Goal: Information Seeking & Learning: Learn about a topic

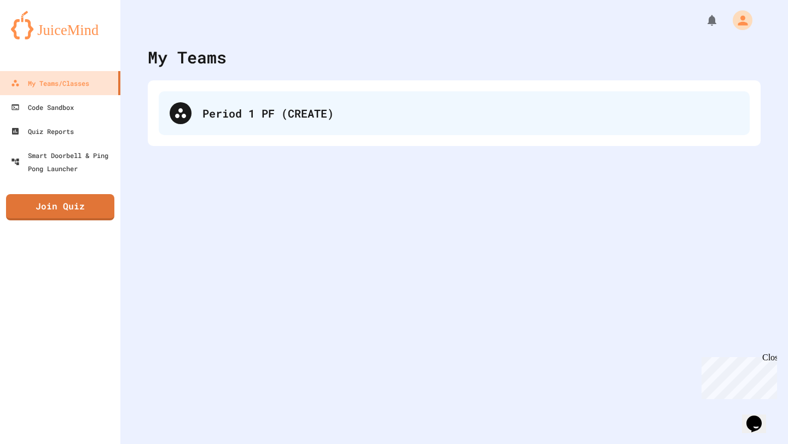
click at [334, 121] on div "Period 1 PF (CREATE)" at bounding box center [454, 113] width 591 height 44
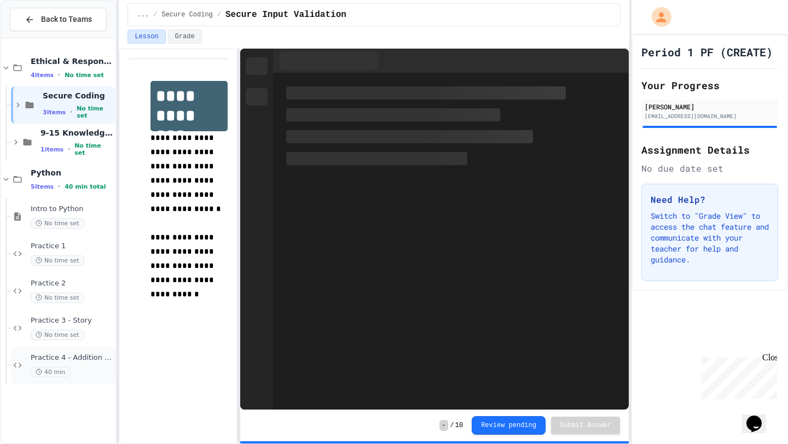
click at [61, 372] on span "40 min" at bounding box center [50, 372] width 39 height 10
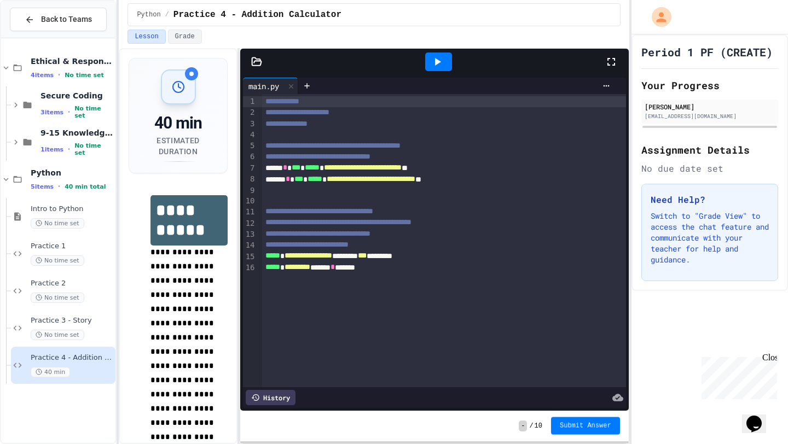
click at [611, 421] on button "Submit Answer" at bounding box center [585, 427] width 69 height 18
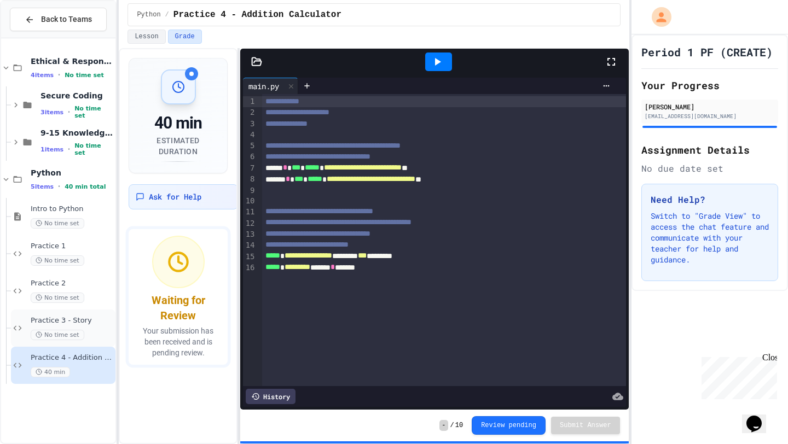
click at [71, 335] on span "No time set" at bounding box center [58, 335] width 54 height 10
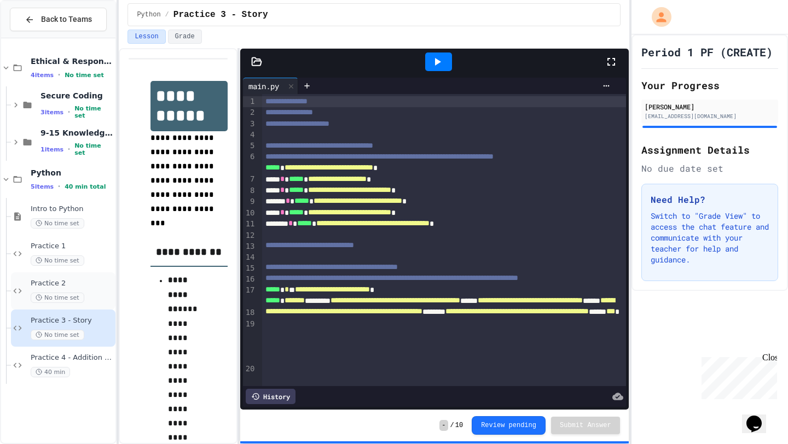
click at [87, 287] on span "Practice 2" at bounding box center [72, 283] width 83 height 9
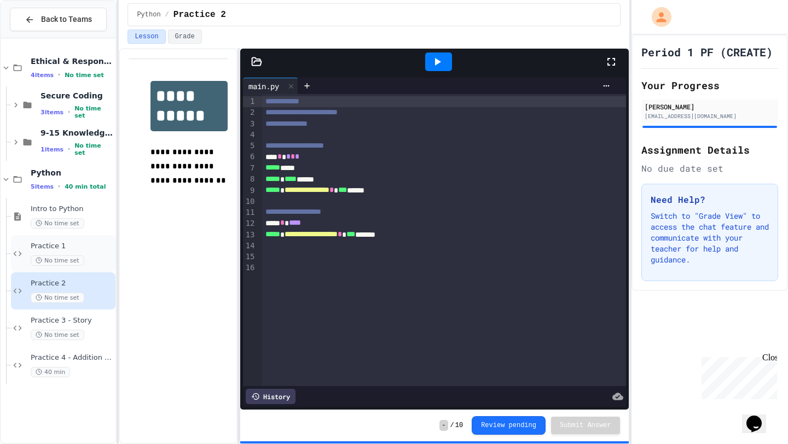
click at [59, 247] on span "Practice 1" at bounding box center [72, 246] width 83 height 9
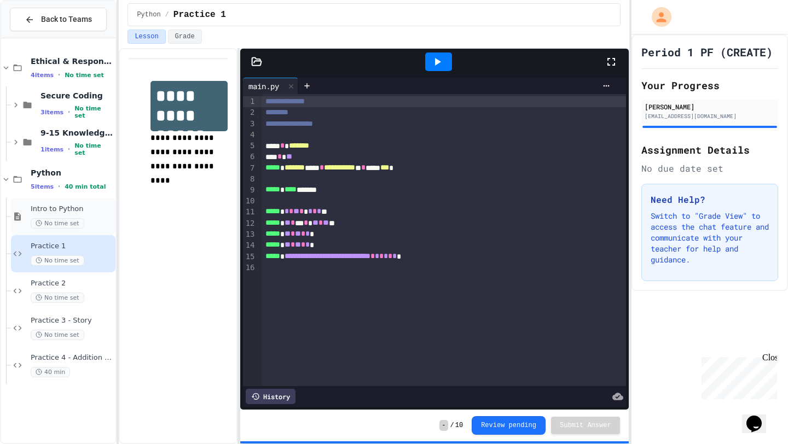
click at [79, 217] on div "Intro to Python No time set" at bounding box center [72, 217] width 83 height 24
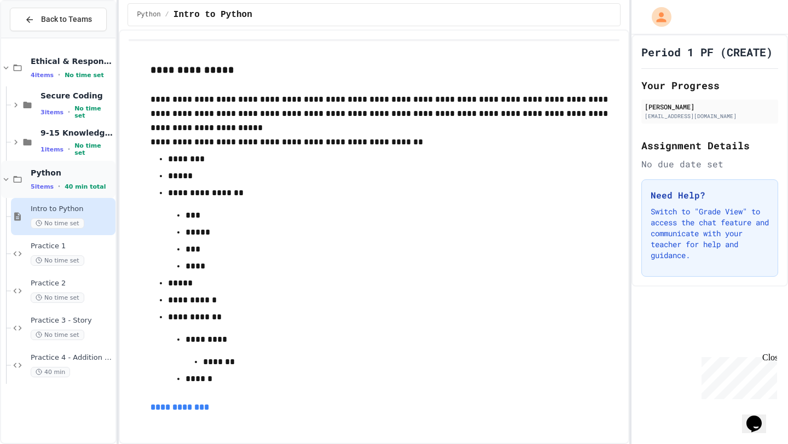
click at [83, 177] on div "Python 5 items • 40 min total" at bounding box center [72, 179] width 83 height 23
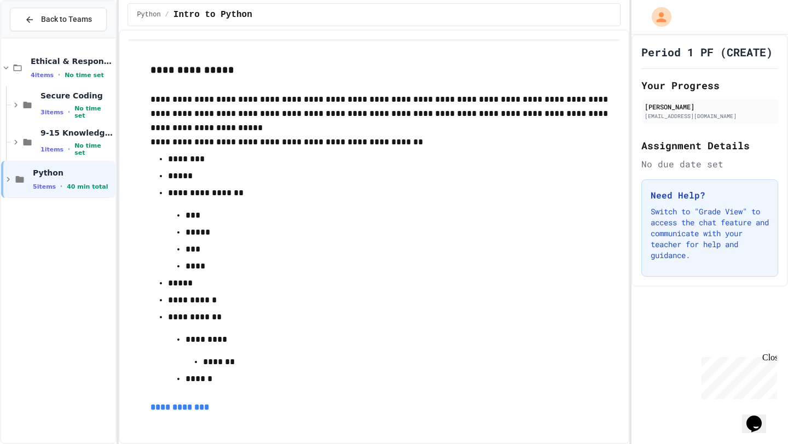
click at [83, 177] on span "Python" at bounding box center [73, 173] width 80 height 10
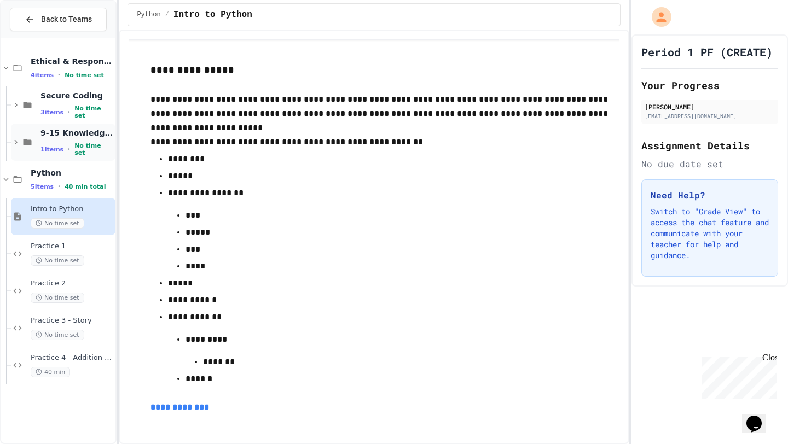
click at [77, 149] on span "No time set" at bounding box center [93, 149] width 39 height 14
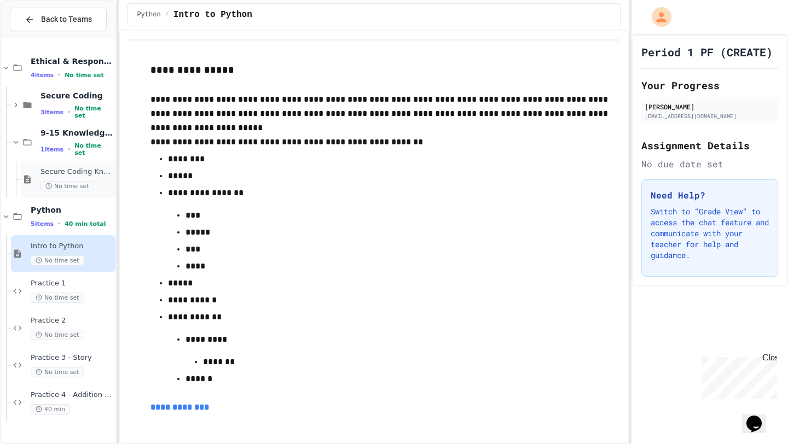
click at [67, 184] on span "No time set" at bounding box center [67, 186] width 54 height 10
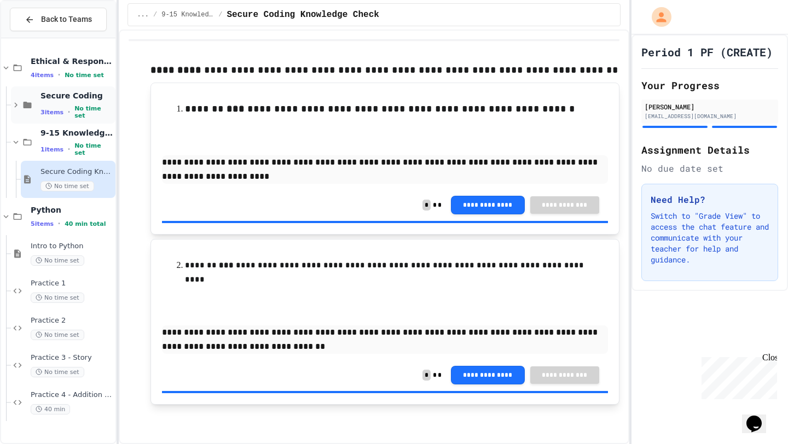
click at [76, 95] on span "Secure Coding" at bounding box center [76, 96] width 73 height 10
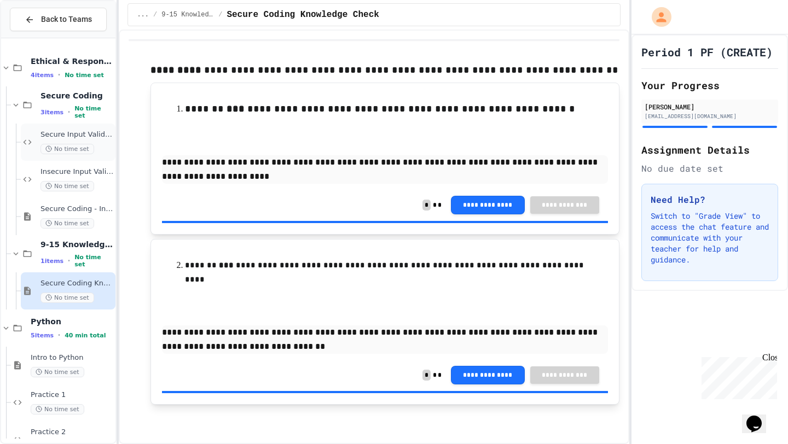
click at [67, 145] on span "No time set" at bounding box center [67, 149] width 54 height 10
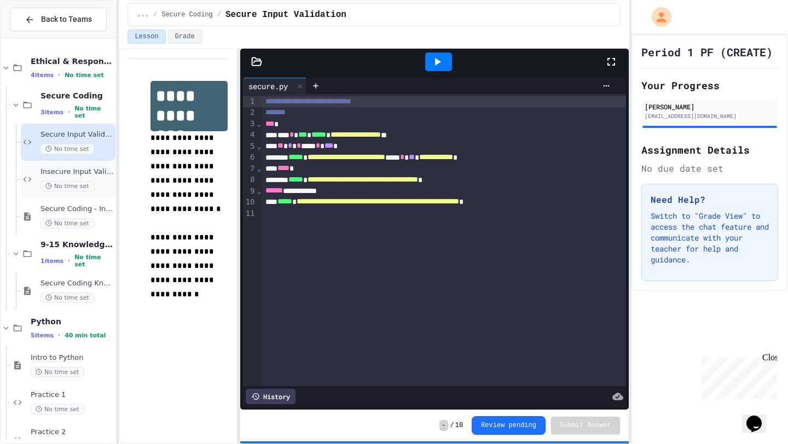
click at [60, 171] on span "Insecure Input Validation" at bounding box center [76, 171] width 73 height 9
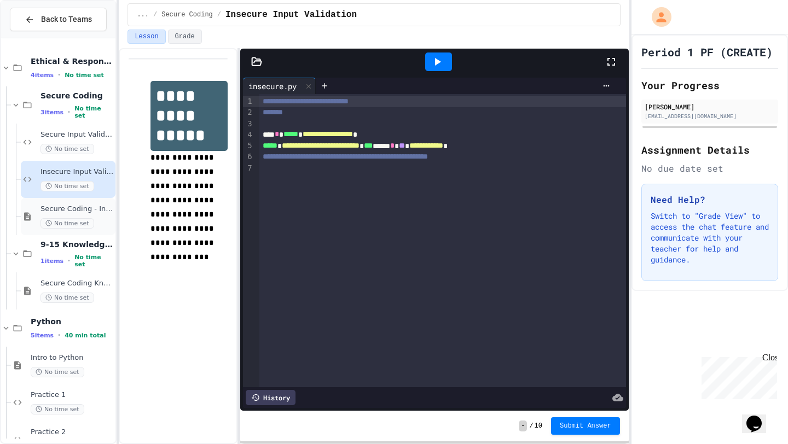
click at [94, 215] on div "Secure Coding - Input Validation No time set" at bounding box center [76, 217] width 73 height 24
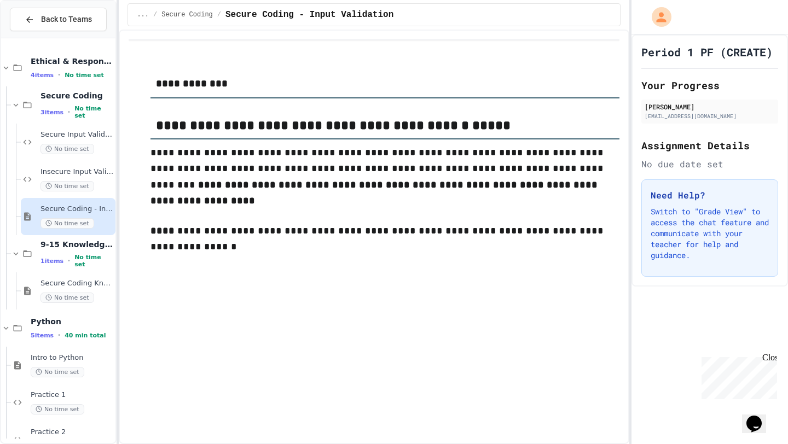
click at [95, 209] on span "Secure Coding - Input Validation" at bounding box center [76, 209] width 73 height 9
click at [95, 134] on span "Secure Input Validation" at bounding box center [76, 134] width 73 height 9
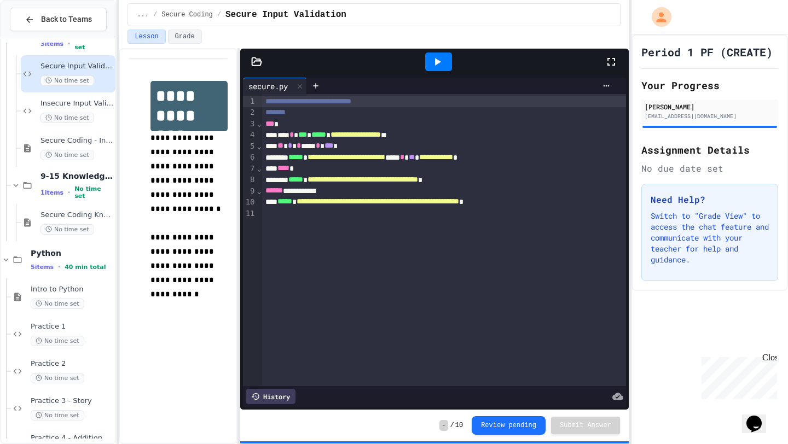
scroll to position [101, 0]
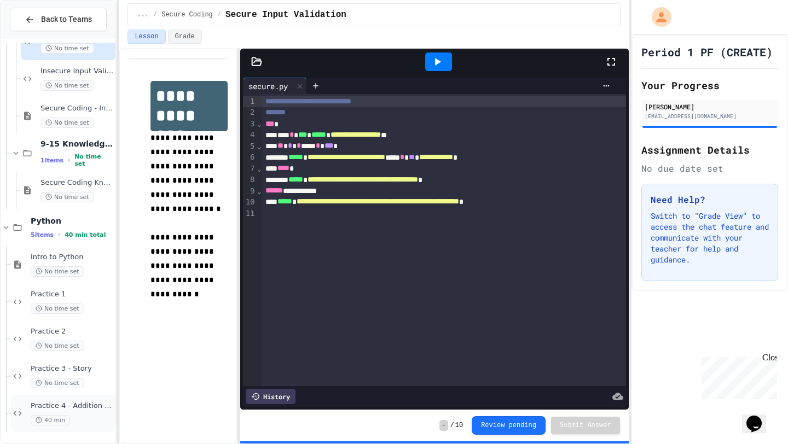
click at [83, 418] on div "40 min" at bounding box center [72, 420] width 83 height 10
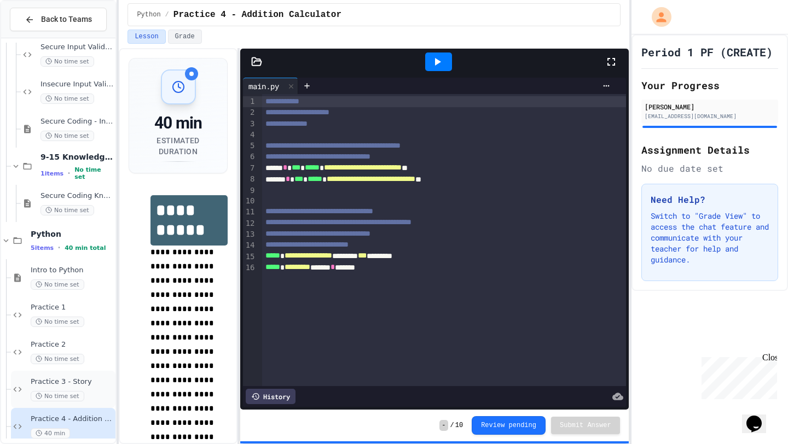
click at [77, 388] on div "Practice 3 - Story No time set" at bounding box center [72, 390] width 83 height 24
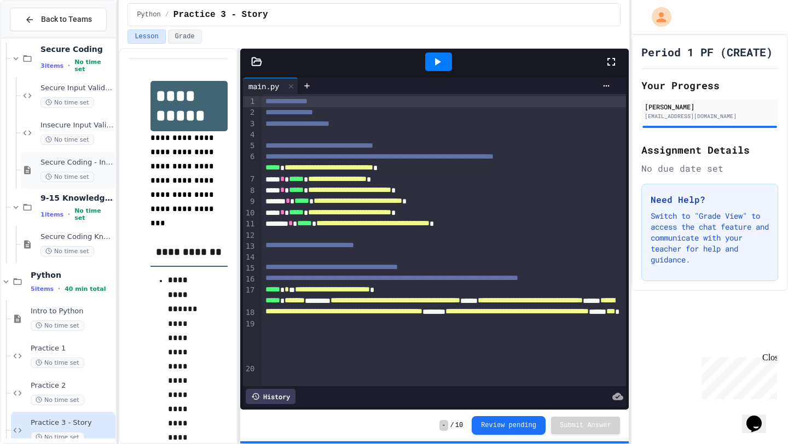
scroll to position [101, 0]
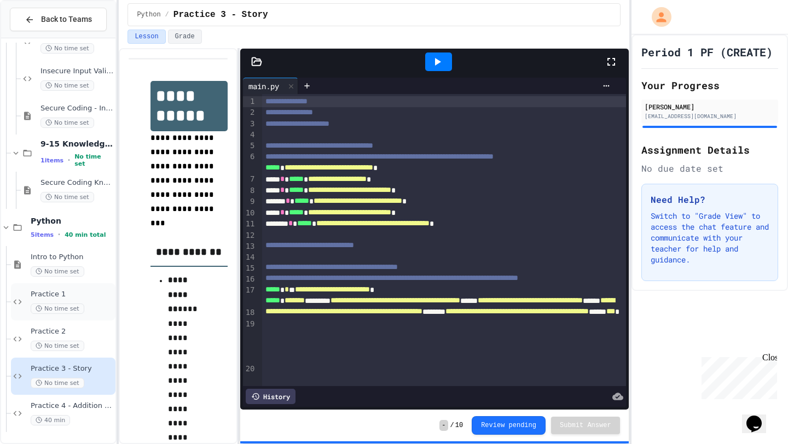
click at [96, 298] on span "Practice 1" at bounding box center [72, 294] width 83 height 9
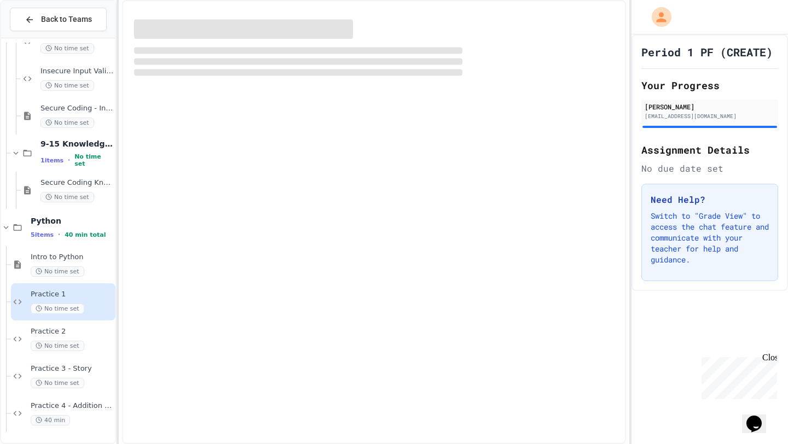
scroll to position [88, 0]
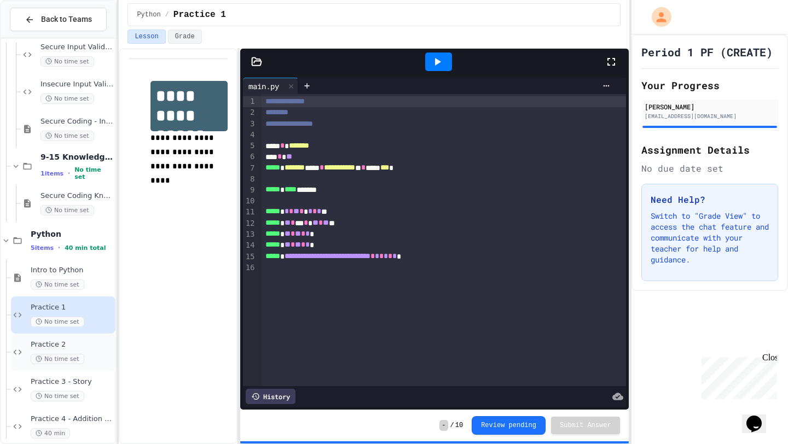
click at [69, 350] on div "Practice 2 No time set" at bounding box center [72, 352] width 83 height 24
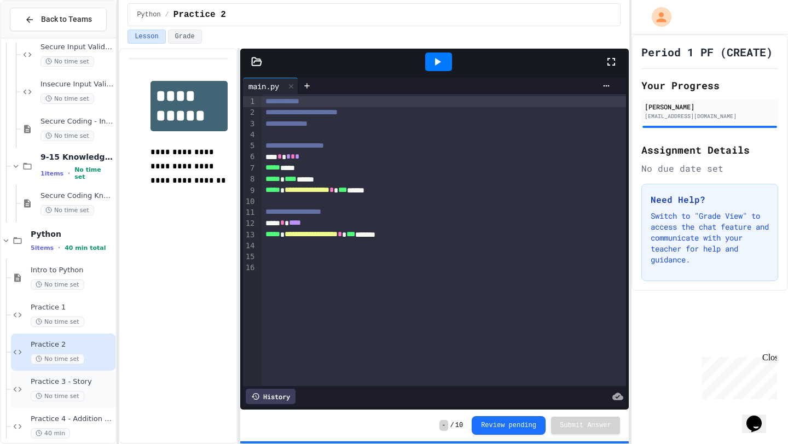
click at [65, 395] on span "No time set" at bounding box center [58, 396] width 54 height 10
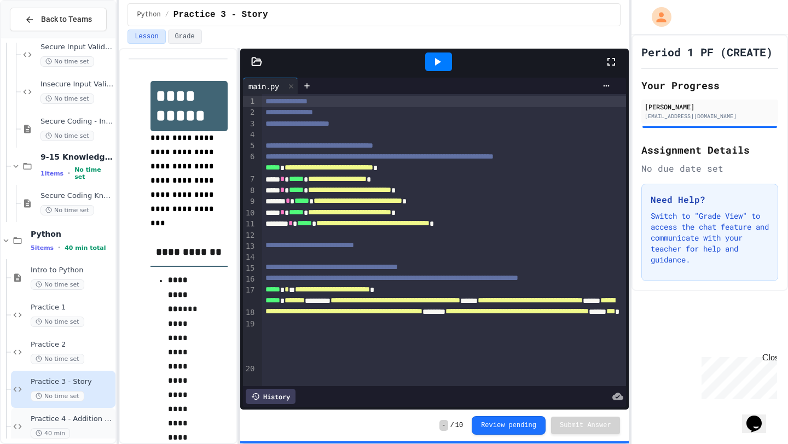
click at [65, 425] on div "Practice 4 - Addition Calculator 40 min" at bounding box center [72, 427] width 83 height 24
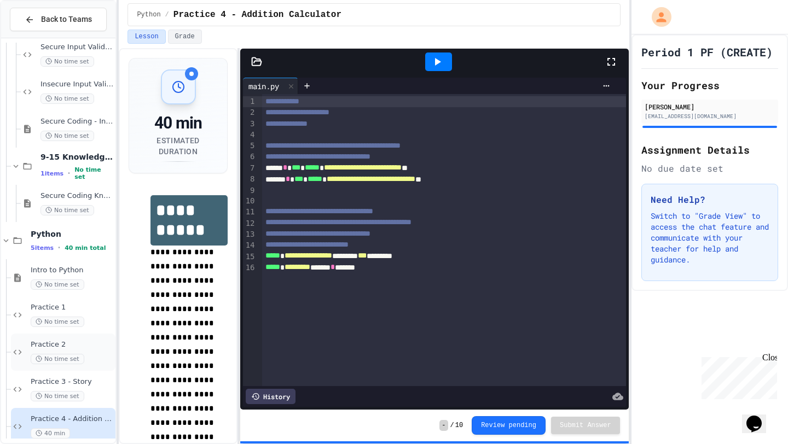
scroll to position [101, 0]
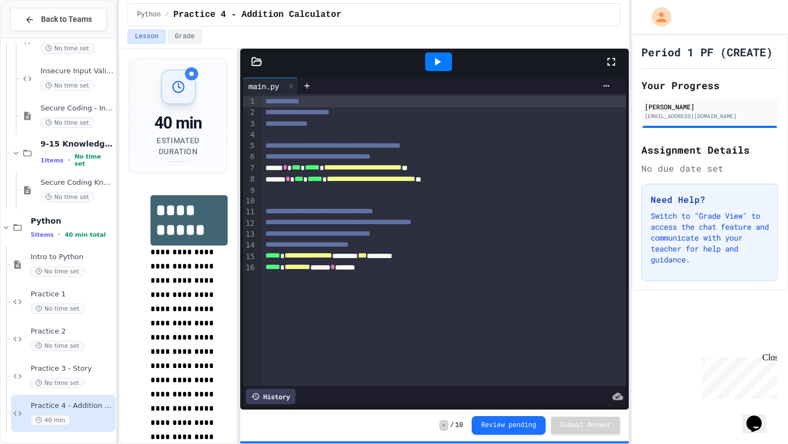
click at [450, 64] on div at bounding box center [438, 62] width 27 height 19
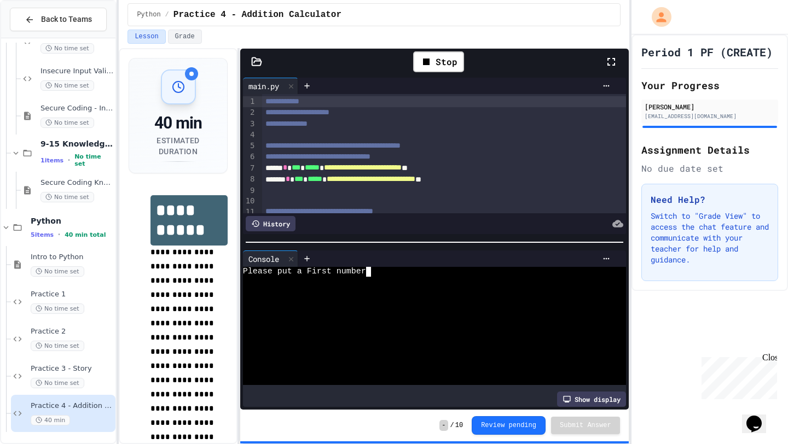
click at [371, 274] on textarea "Terminal input" at bounding box center [373, 272] width 5 height 10
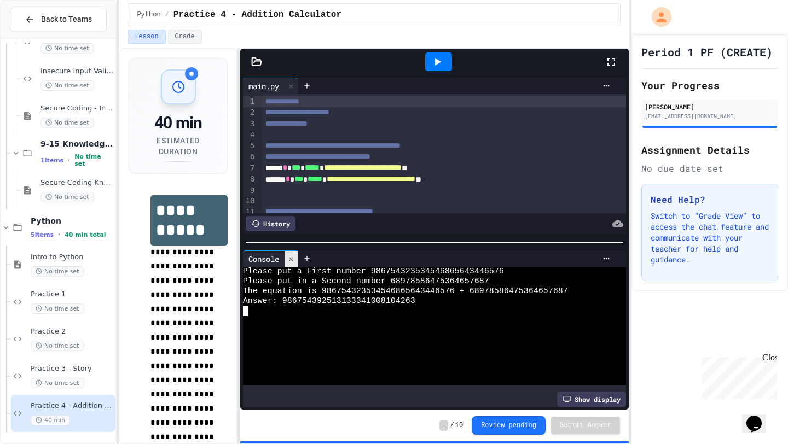
click at [292, 261] on icon at bounding box center [291, 260] width 8 height 8
